Goal: Use online tool/utility: Use online tool/utility

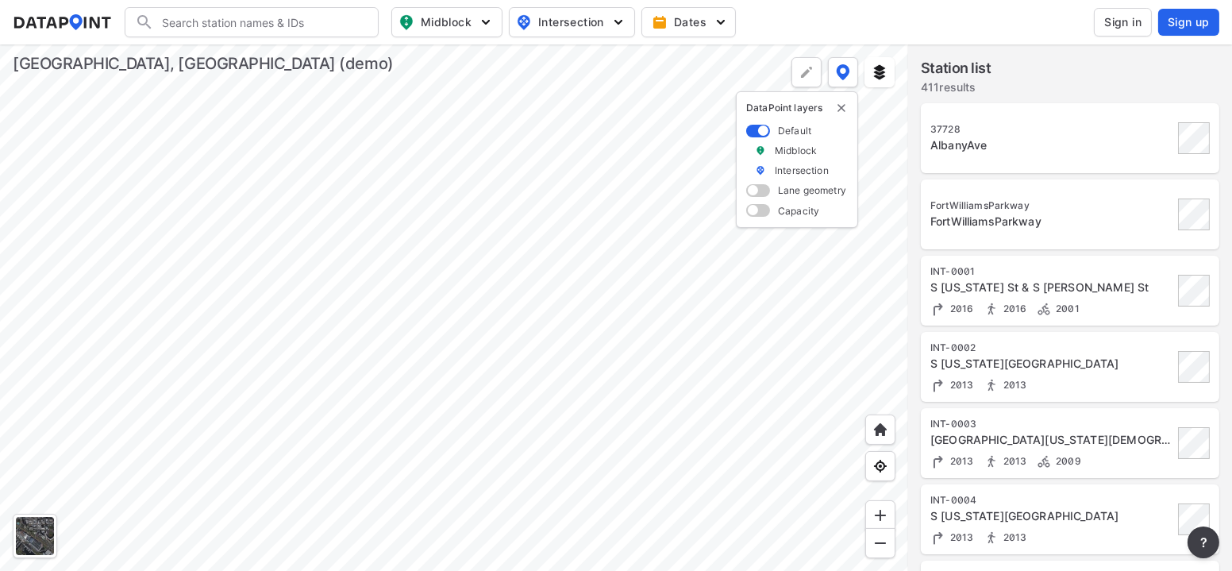
click at [989, 235] on div "FortWilliamsParkway FortWilliamsParkway" at bounding box center [1070, 214] width 279 height 51
click at [430, 292] on div at bounding box center [454, 307] width 908 height 526
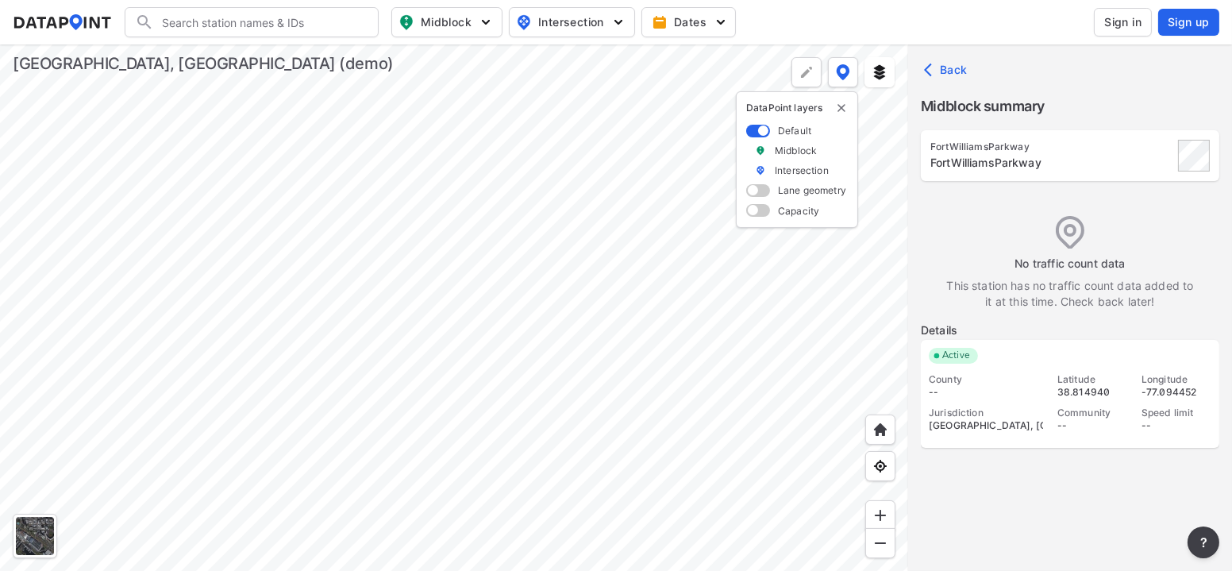
click at [560, 254] on div at bounding box center [454, 307] width 908 height 526
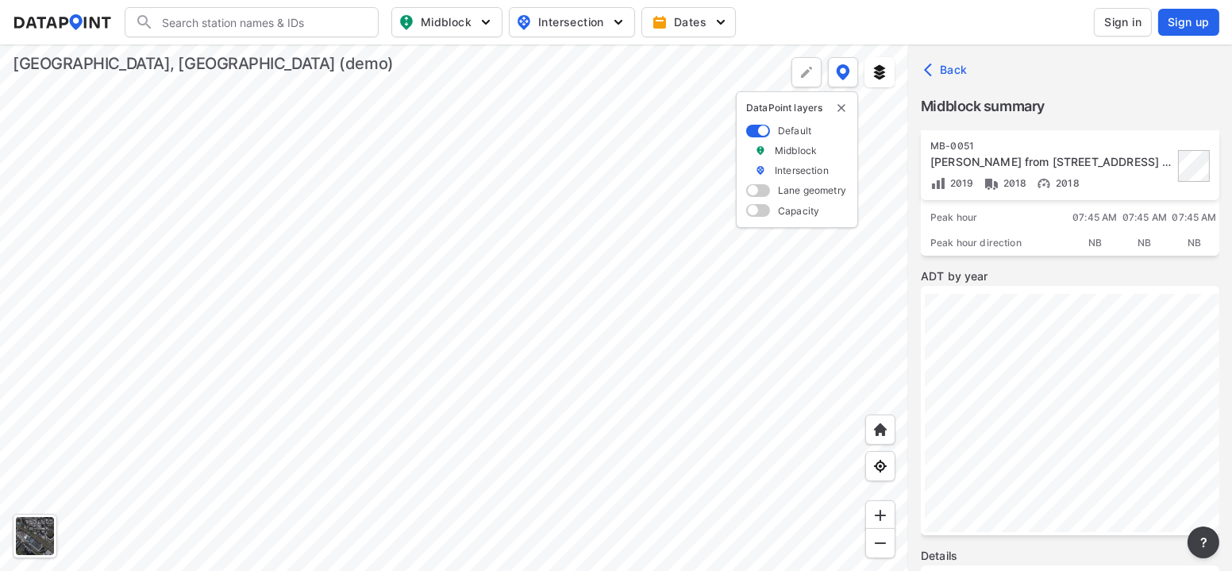
scroll to position [229, 0]
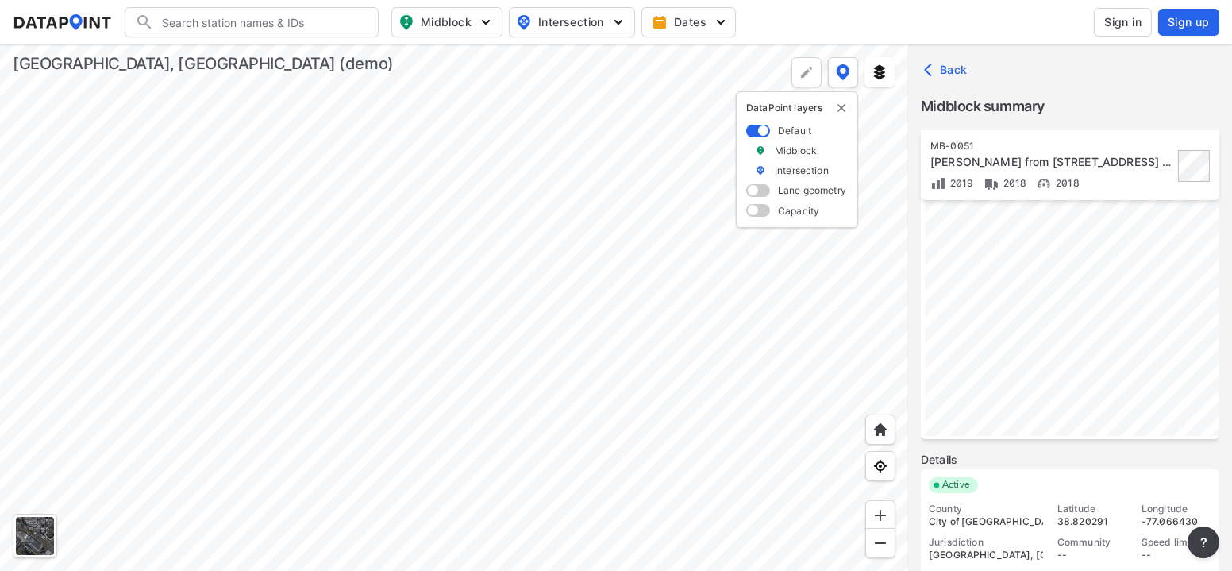
click at [645, 251] on div at bounding box center [454, 307] width 908 height 526
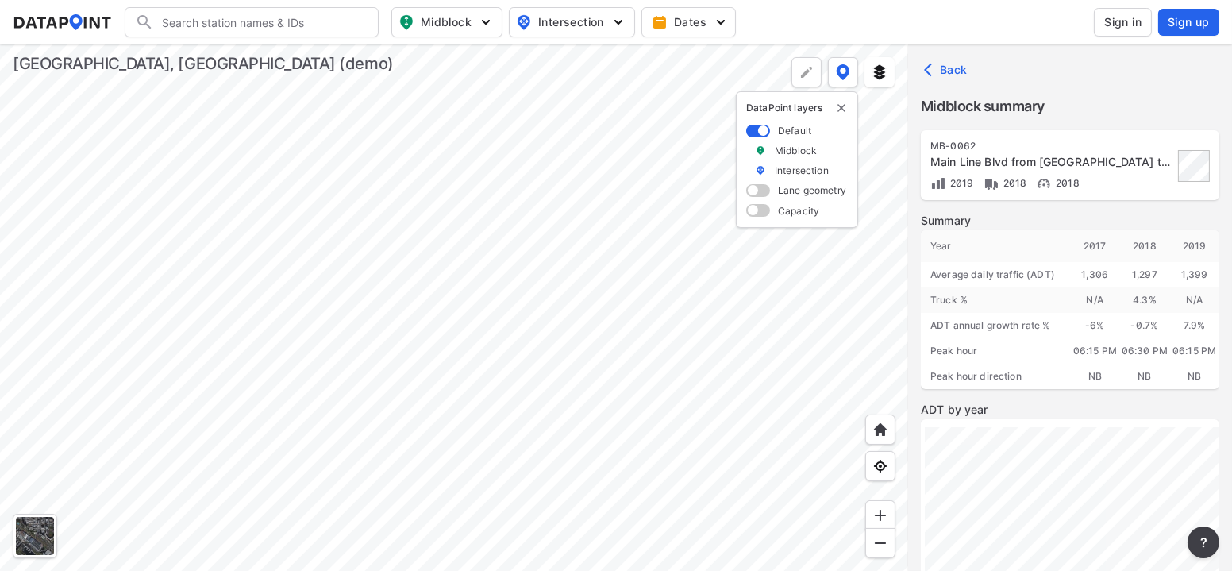
click at [779, 144] on label "Midblock" at bounding box center [796, 150] width 42 height 13
click at [777, 148] on label "Midblock" at bounding box center [796, 150] width 42 height 13
click at [745, 193] on div "DataPoint layers Default Midblock Intersection Lane geometry Capacity" at bounding box center [797, 159] width 122 height 137
click at [751, 194] on span at bounding box center [758, 190] width 24 height 13
click at [751, 192] on input "checkbox" at bounding box center [751, 192] width 10 height 0
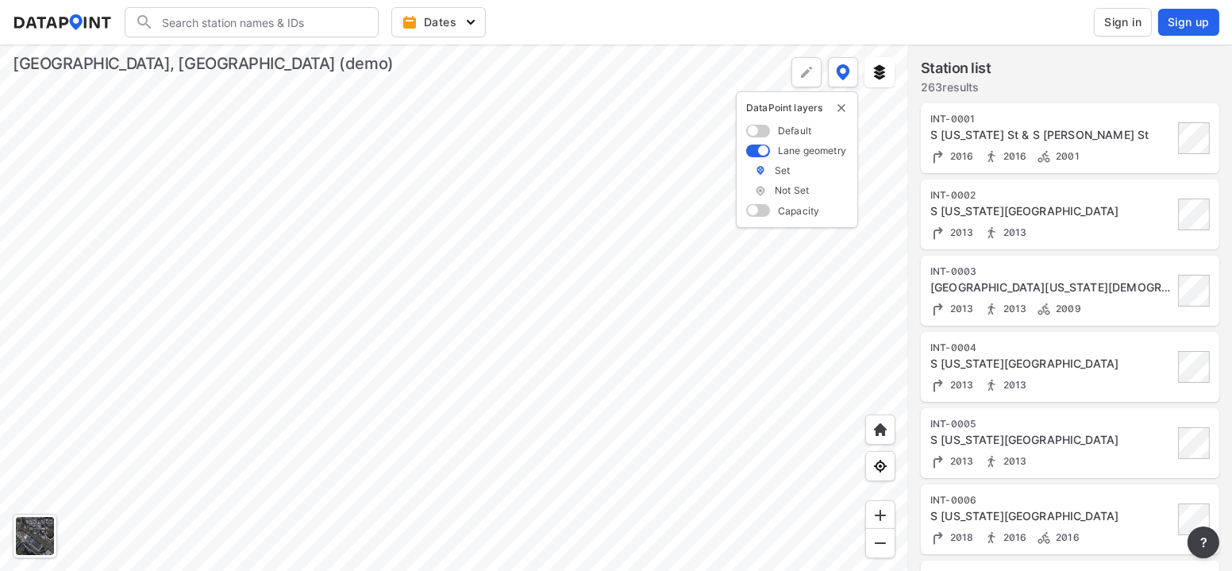
click at [961, 204] on div "S [US_STATE][GEOGRAPHIC_DATA]" at bounding box center [1052, 211] width 243 height 16
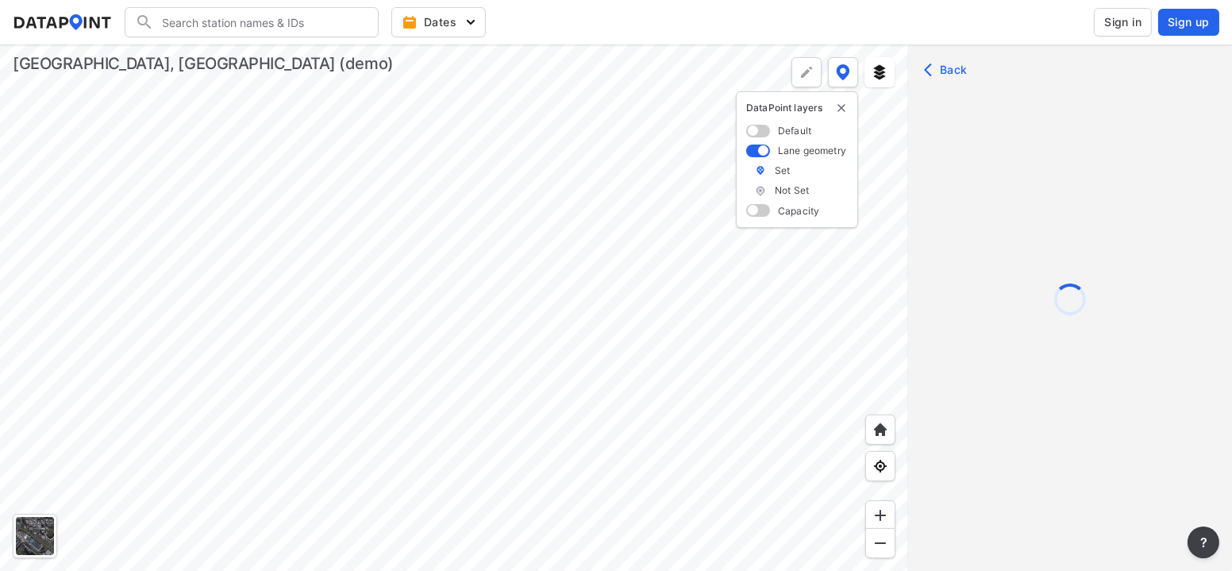
click at [961, 204] on div at bounding box center [1070, 333] width 324 height 571
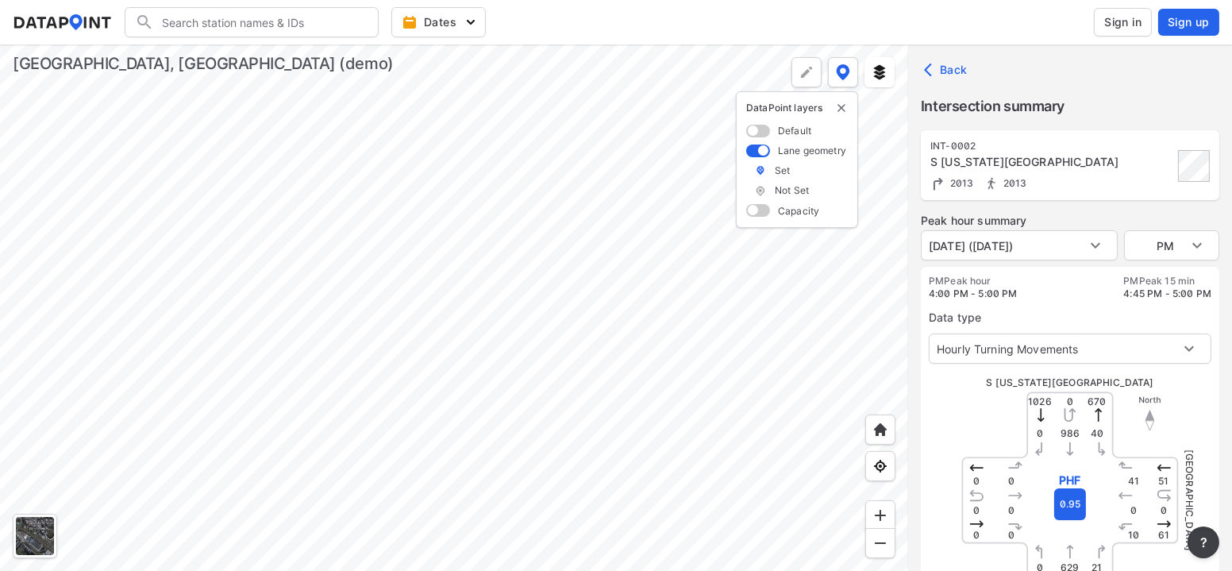
type input "625"
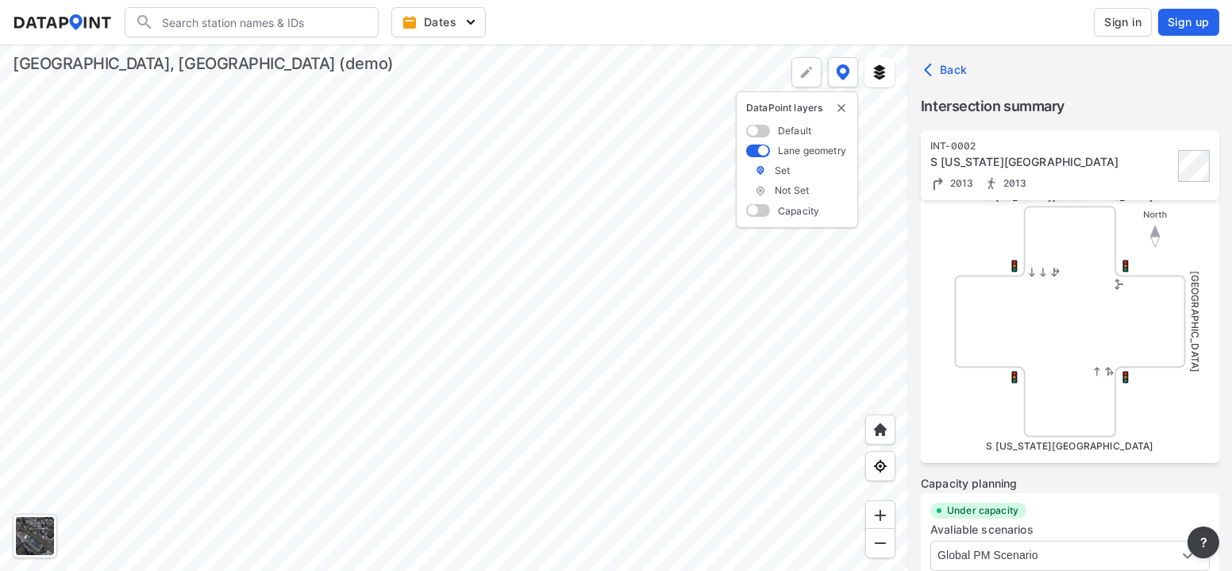
scroll to position [672, 0]
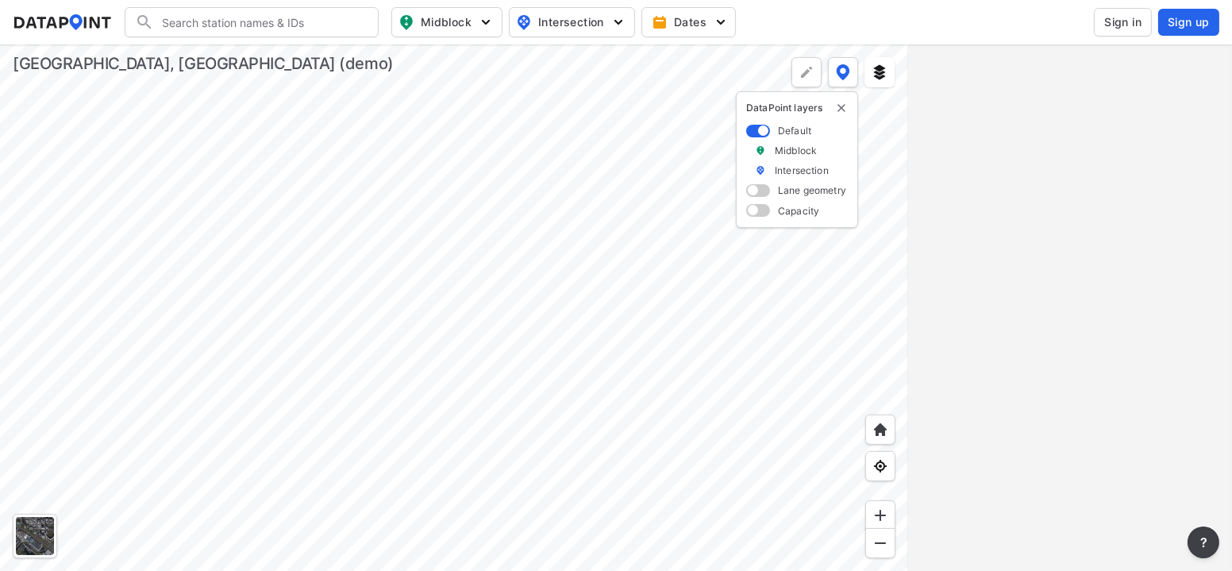
click at [689, 440] on div at bounding box center [454, 307] width 908 height 526
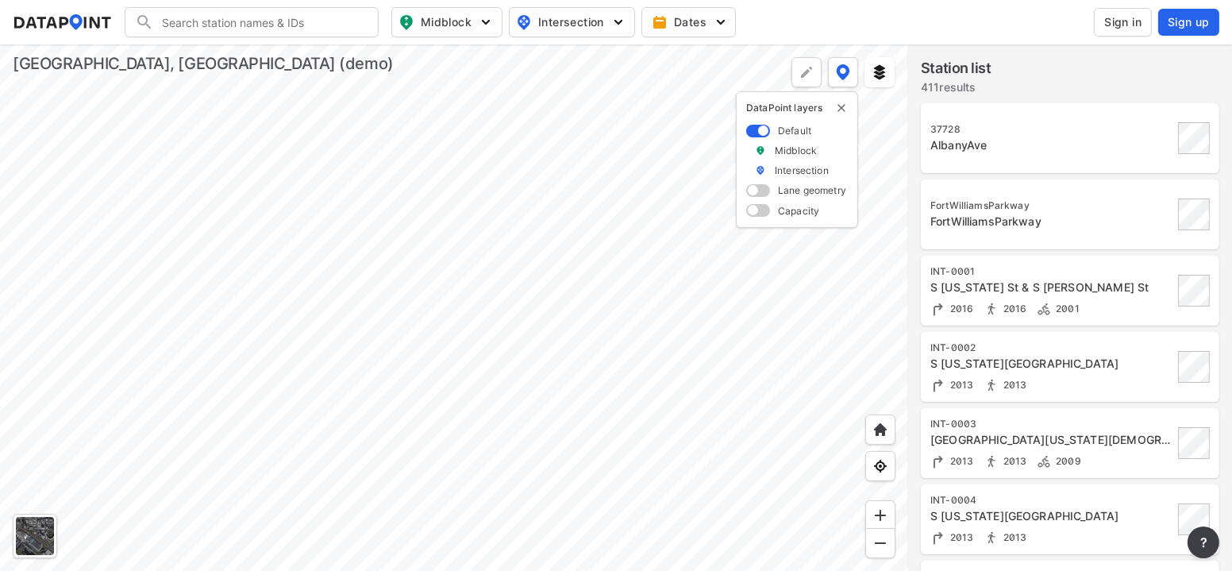
click at [580, 336] on div at bounding box center [454, 307] width 908 height 526
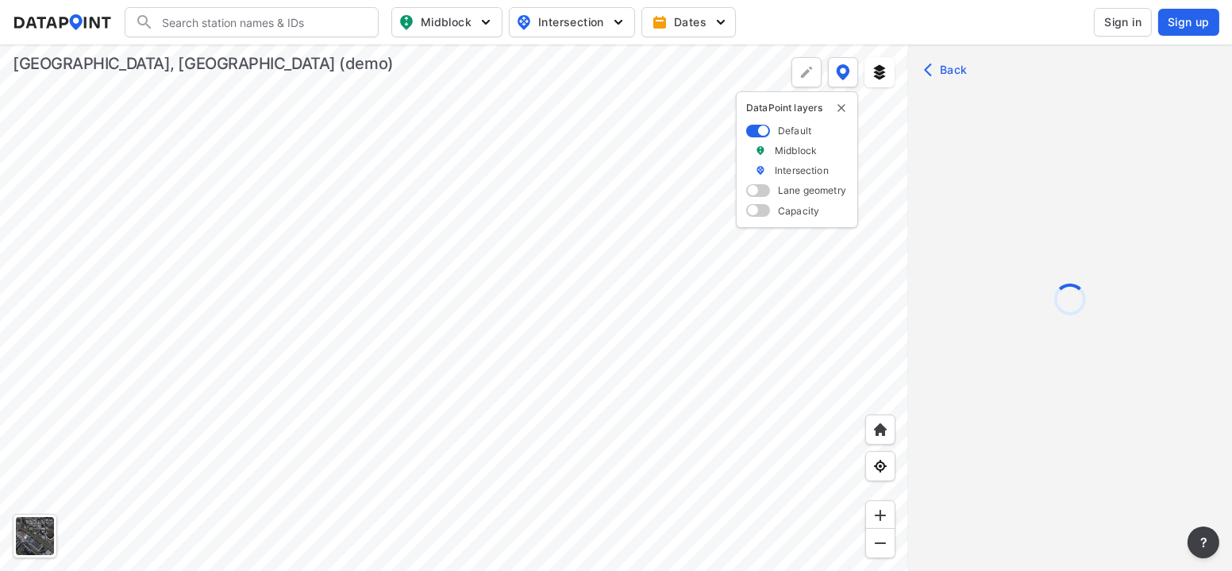
click at [580, 336] on div at bounding box center [454, 307] width 908 height 526
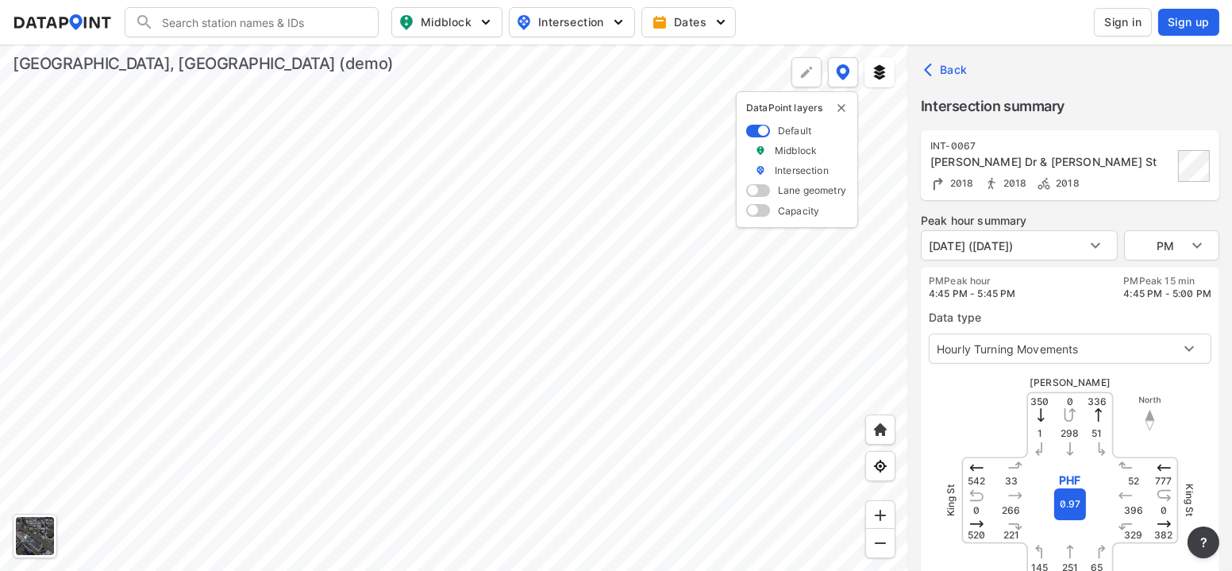
type input "326"
